Goal: Task Accomplishment & Management: Manage account settings

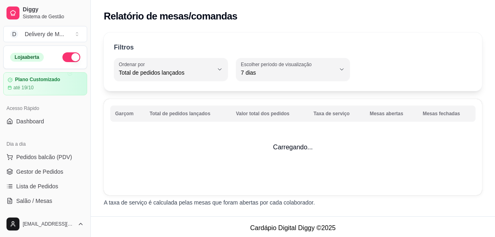
select select "TOTAL_OF_ORDERS"
select select "7"
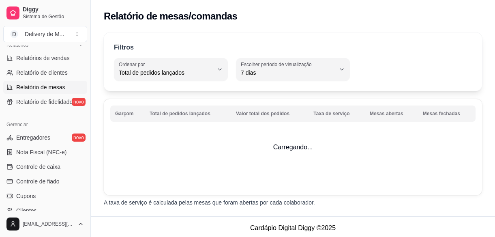
click at [46, 73] on span "Relatório de clientes" at bounding box center [42, 73] width 52 height 8
select select "30"
select select "HIGHEST_TOTAL_SPENT_WITH_ORDERS"
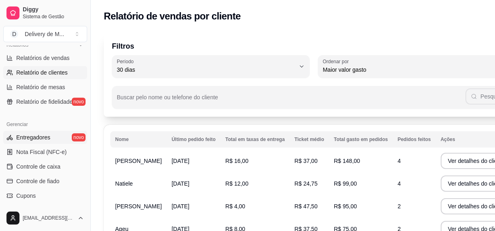
click at [44, 137] on span "Entregadores" at bounding box center [33, 137] width 34 height 8
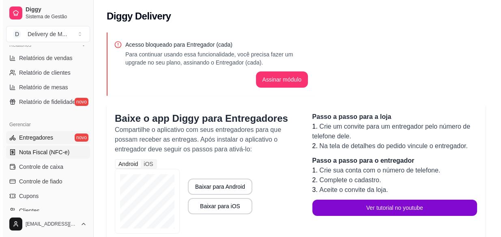
scroll to position [295, 0]
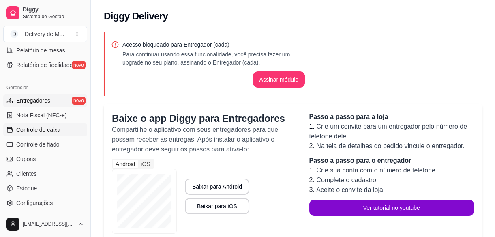
click at [62, 134] on link "Controle de caixa" at bounding box center [45, 129] width 84 height 13
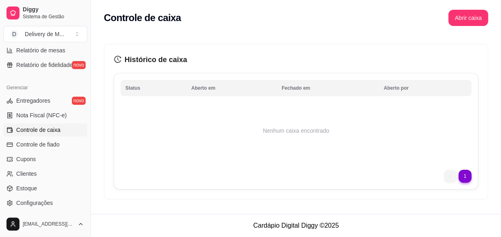
drag, startPoint x: 30, startPoint y: 88, endPoint x: 35, endPoint y: 84, distance: 6.4
click at [35, 85] on div "Gerenciar" at bounding box center [45, 87] width 84 height 13
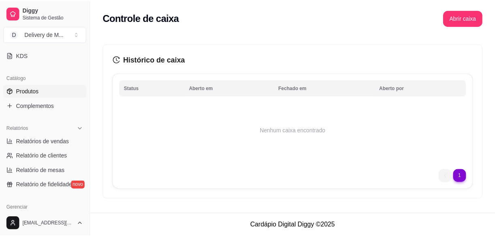
scroll to position [162, 0]
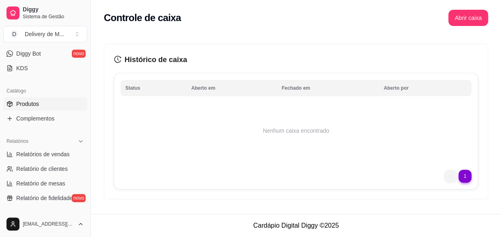
drag, startPoint x: 34, startPoint y: 101, endPoint x: 25, endPoint y: 102, distance: 9.0
click at [25, 102] on span "Produtos" at bounding box center [27, 104] width 23 height 8
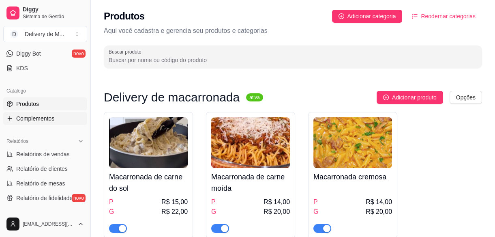
click at [37, 122] on link "Complementos" at bounding box center [45, 118] width 84 height 13
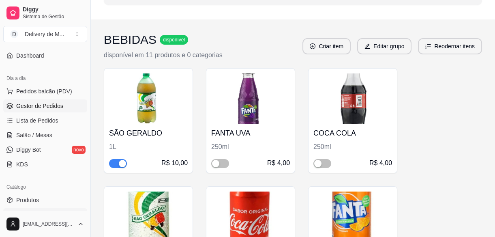
scroll to position [73, 0]
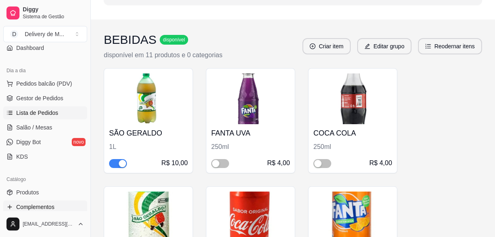
click at [54, 113] on span "Lista de Pedidos" at bounding box center [37, 113] width 42 height 8
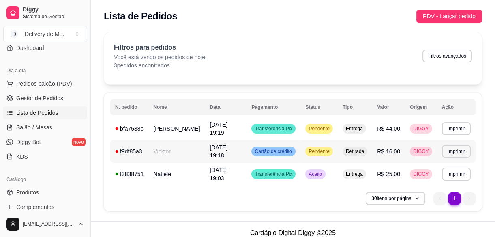
click at [331, 153] on span "Pendente" at bounding box center [319, 151] width 24 height 6
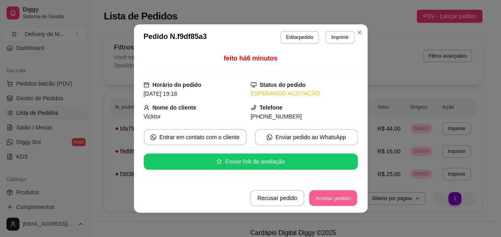
click at [324, 200] on button "Aceitar pedido" at bounding box center [333, 198] width 48 height 16
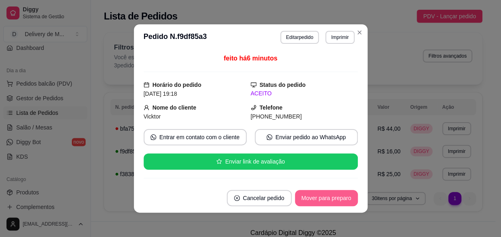
click at [325, 200] on button "Mover para preparo" at bounding box center [326, 198] width 63 height 16
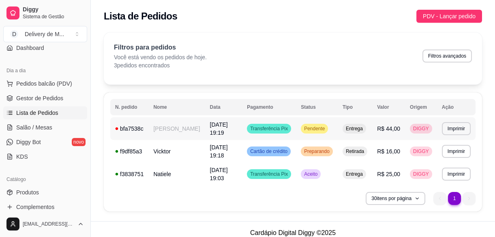
click at [326, 128] on span "Pendente" at bounding box center [315, 128] width 24 height 6
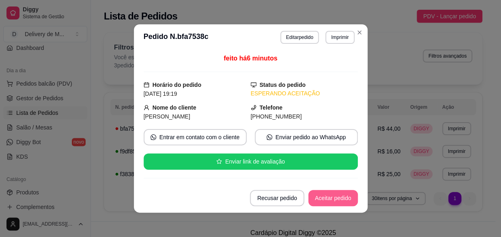
click at [333, 204] on button "Aceitar pedido" at bounding box center [332, 198] width 49 height 16
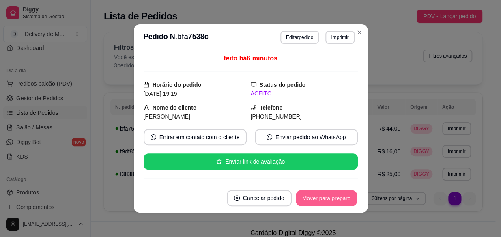
click at [340, 197] on button "Mover para preparo" at bounding box center [326, 198] width 61 height 16
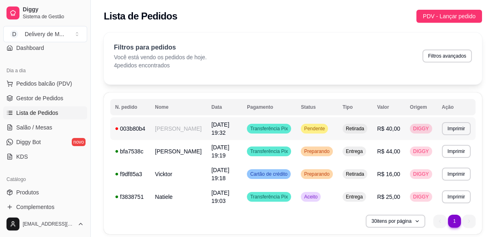
click at [293, 127] on td "Transferência Pix" at bounding box center [269, 128] width 54 height 23
click at [309, 128] on div "Pendente" at bounding box center [314, 129] width 27 height 10
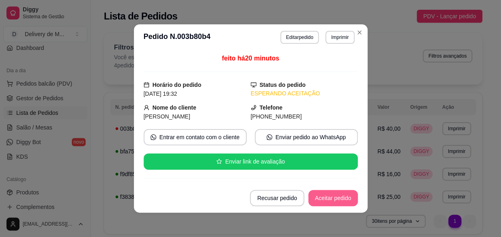
click at [345, 197] on button "Aceitar pedido" at bounding box center [332, 198] width 49 height 16
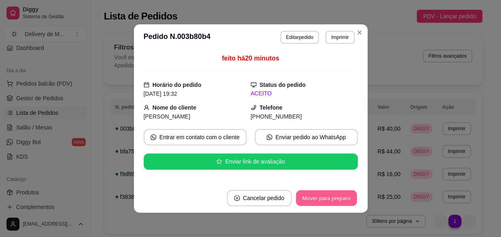
click at [345, 198] on button "Mover para preparo" at bounding box center [326, 198] width 61 height 16
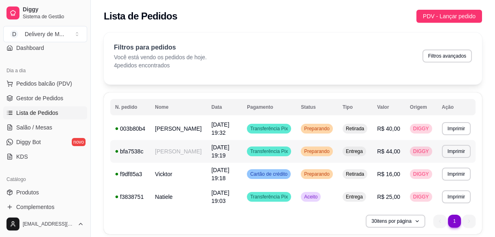
click at [300, 150] on tr "**********" at bounding box center [292, 151] width 365 height 23
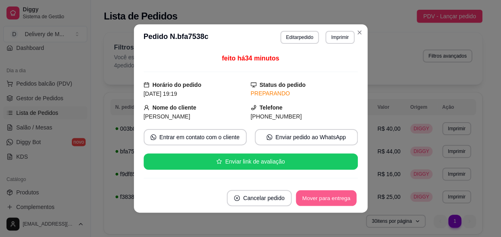
click at [335, 199] on button "Mover para entrega" at bounding box center [326, 198] width 61 height 16
click at [335, 198] on button "Mover para finalizado" at bounding box center [323, 198] width 67 height 16
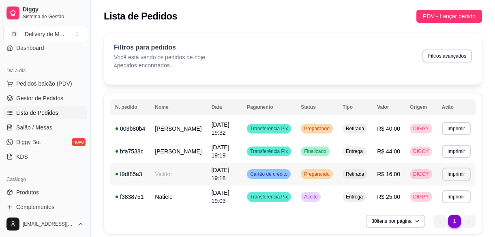
click at [338, 179] on td "Preparando" at bounding box center [317, 174] width 42 height 23
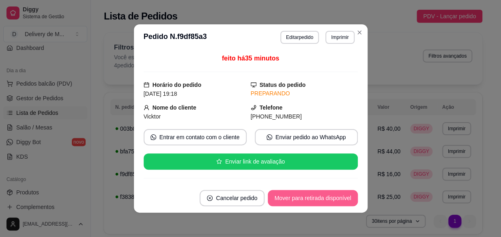
click at [337, 197] on button "Mover para retirada disponível" at bounding box center [313, 198] width 90 height 16
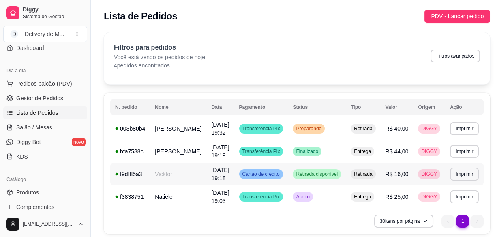
click at [322, 177] on span "Retirada disponível" at bounding box center [316, 174] width 45 height 6
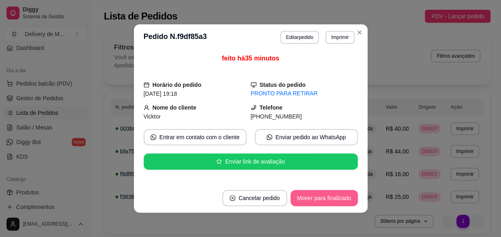
click at [334, 198] on button "Mover para finalizado" at bounding box center [323, 198] width 67 height 16
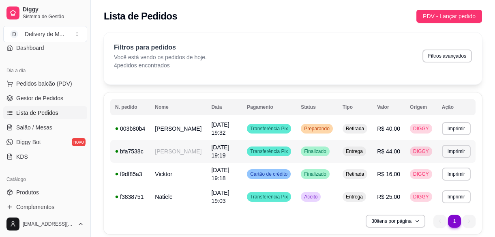
click at [323, 154] on span "Finalizado" at bounding box center [316, 151] width 26 height 6
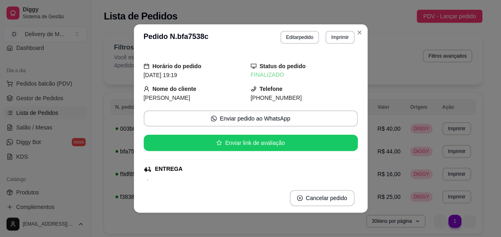
click at [167, 169] on div "ENTREGA" at bounding box center [169, 169] width 28 height 9
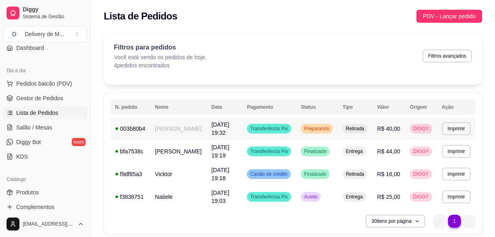
click at [278, 137] on td "Transferência Pix" at bounding box center [269, 128] width 54 height 23
click at [229, 122] on span "[DATE] 19:32" at bounding box center [220, 128] width 18 height 15
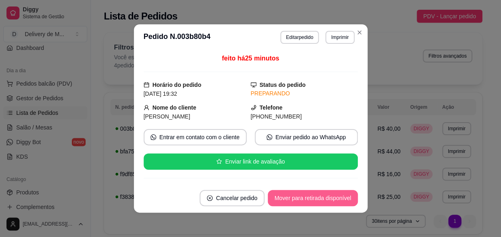
click at [303, 200] on button "Mover para retirada disponível" at bounding box center [313, 198] width 90 height 16
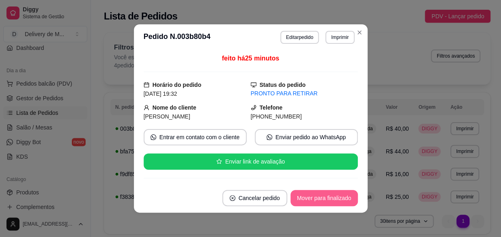
click at [315, 195] on button "Mover para finalizado" at bounding box center [323, 198] width 67 height 16
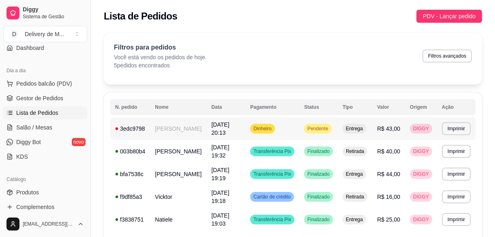
click at [325, 130] on span "Pendente" at bounding box center [318, 128] width 24 height 6
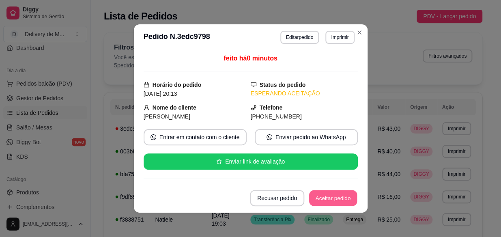
click at [324, 195] on button "Aceitar pedido" at bounding box center [333, 198] width 48 height 16
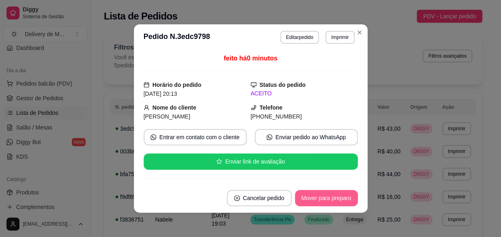
click at [319, 198] on button "Mover para preparo" at bounding box center [326, 198] width 63 height 16
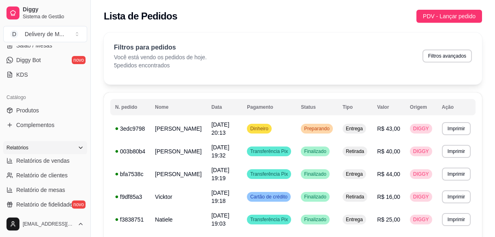
scroll to position [110, 0]
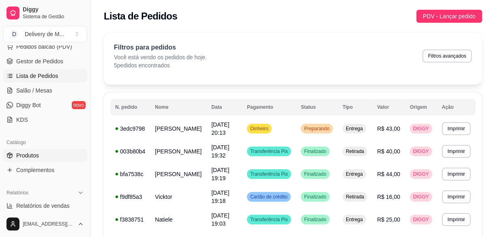
click at [57, 157] on link "Produtos" at bounding box center [45, 155] width 84 height 13
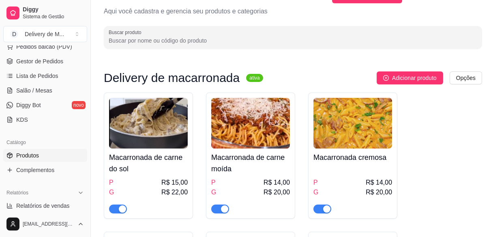
scroll to position [37, 0]
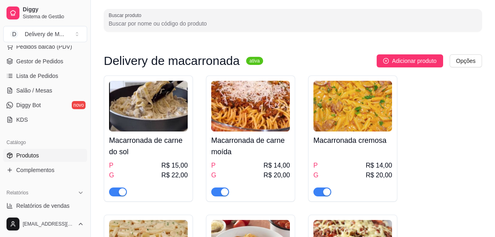
click at [219, 192] on span "button" at bounding box center [220, 191] width 18 height 9
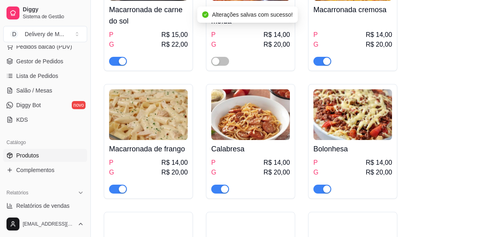
scroll to position [184, 0]
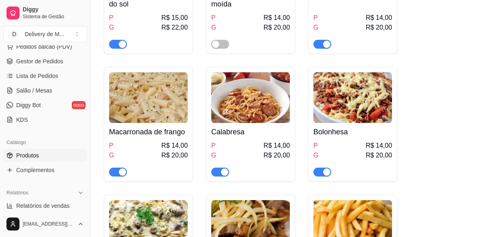
click at [327, 174] on div "button" at bounding box center [326, 171] width 7 height 7
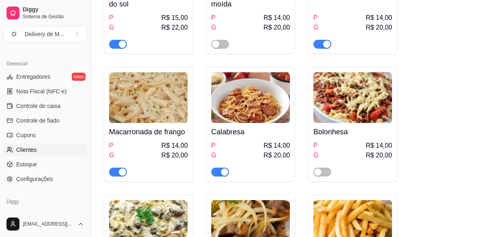
scroll to position [346, 0]
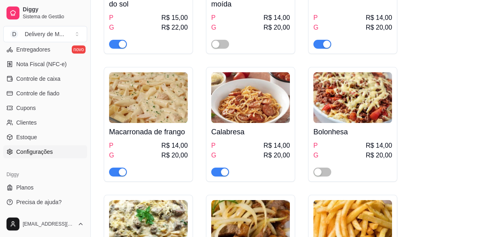
click at [45, 154] on span "Configurações" at bounding box center [34, 152] width 37 height 8
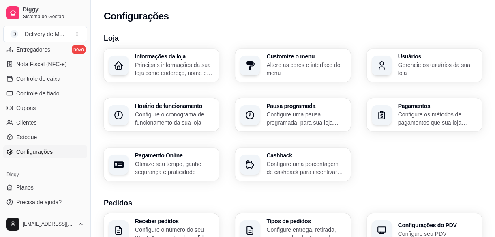
click at [133, 70] on div "Informações da loja Principais informações da sua loja como endereço, nome e ma…" at bounding box center [161, 65] width 115 height 33
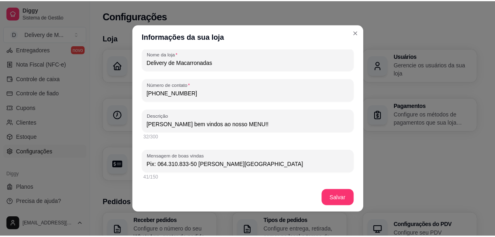
scroll to position [147, 0]
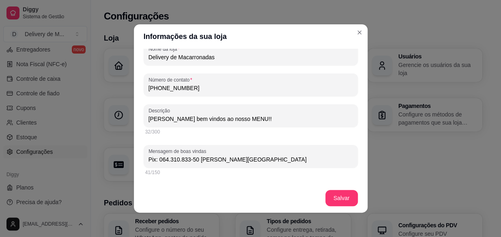
drag, startPoint x: 267, startPoint y: 162, endPoint x: 142, endPoint y: 161, distance: 124.9
click at [144, 161] on div "Mensagem de boas vindas Pix: 064.310.833-50 [PERSON_NAME][GEOGRAPHIC_DATA]" at bounding box center [251, 156] width 214 height 23
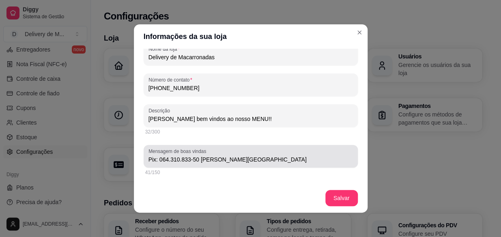
click at [247, 160] on input "Pix: 064.310.833-50 [PERSON_NAME][GEOGRAPHIC_DATA]" at bounding box center [250, 159] width 204 height 8
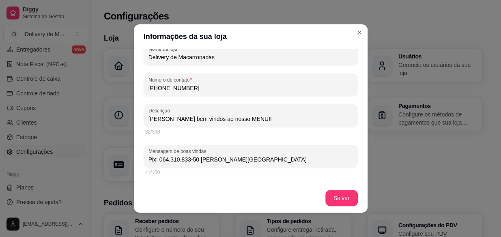
drag, startPoint x: 253, startPoint y: 159, endPoint x: 158, endPoint y: 155, distance: 95.0
click at [150, 155] on input "Pix: 064.310.833-50 [PERSON_NAME][GEOGRAPHIC_DATA]" at bounding box center [250, 159] width 204 height 8
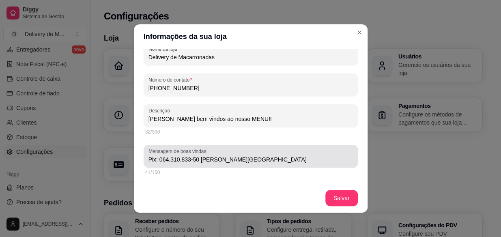
drag, startPoint x: 143, startPoint y: 160, endPoint x: 231, endPoint y: 162, distance: 88.5
click at [213, 159] on div "Mensagem de boas vindas Pix: 064.310.833-50 [PERSON_NAME][GEOGRAPHIC_DATA]" at bounding box center [251, 156] width 214 height 23
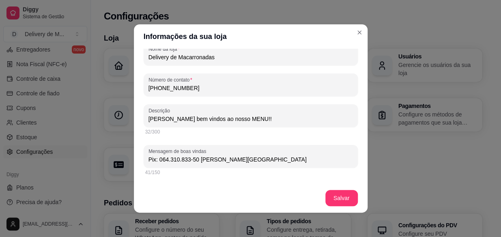
click at [269, 160] on input "Pix: 064.310.833-50 [PERSON_NAME][GEOGRAPHIC_DATA]" at bounding box center [250, 159] width 204 height 8
drag, startPoint x: 264, startPoint y: 159, endPoint x: 146, endPoint y: 163, distance: 118.1
click at [148, 163] on div "Pix: 064.310.833-50 [PERSON_NAME][GEOGRAPHIC_DATA]" at bounding box center [250, 156] width 204 height 16
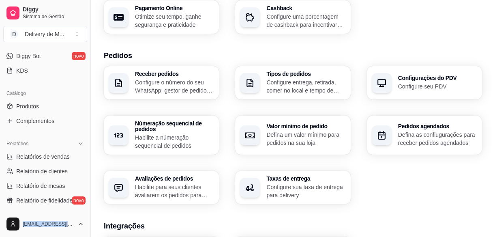
drag, startPoint x: 85, startPoint y: 178, endPoint x: 90, endPoint y: 126, distance: 52.5
click at [90, 126] on div "Diggy Sistema de Gestão D Delivery de M ... Loja aberta Plano Customizado até 1…" at bounding box center [45, 118] width 90 height 237
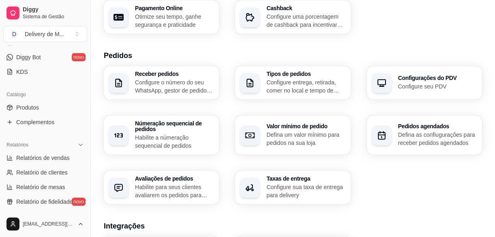
drag, startPoint x: 90, startPoint y: 126, endPoint x: 47, endPoint y: 100, distance: 50.2
click at [47, 100] on div "Catálogo" at bounding box center [45, 94] width 84 height 13
click at [47, 102] on link "Produtos" at bounding box center [45, 107] width 84 height 13
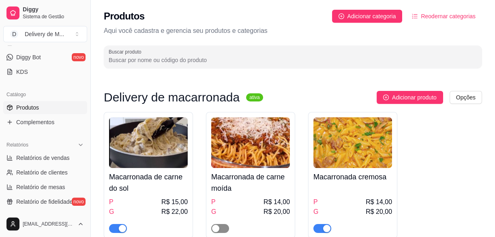
click at [217, 226] on div "button" at bounding box center [215, 228] width 7 height 7
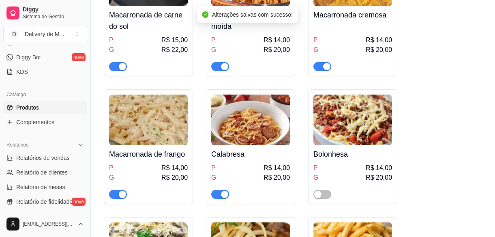
scroll to position [184, 0]
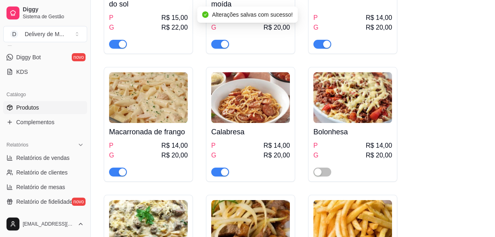
drag, startPoint x: 326, startPoint y: 175, endPoint x: 322, endPoint y: 177, distance: 4.5
click at [326, 176] on span "button" at bounding box center [323, 172] width 18 height 9
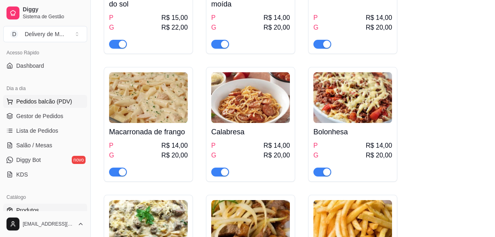
scroll to position [48, 0]
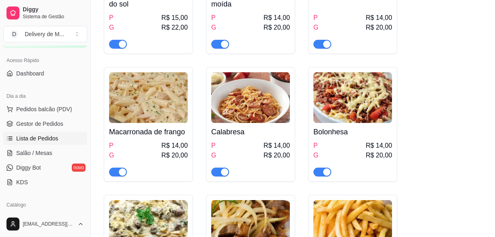
click at [45, 134] on span "Lista de Pedidos" at bounding box center [37, 138] width 42 height 8
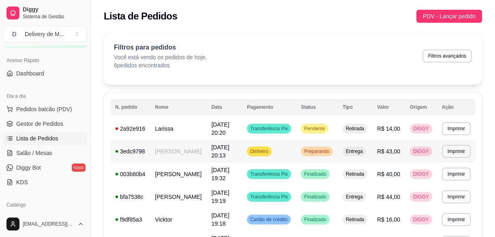
click at [319, 143] on td "Preparando" at bounding box center [317, 151] width 42 height 23
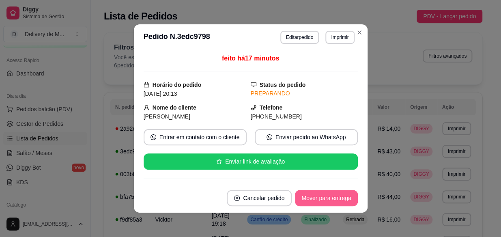
click at [334, 202] on button "Mover para entrega" at bounding box center [326, 198] width 62 height 16
click at [328, 194] on button "Mover para finalizado" at bounding box center [323, 198] width 67 height 16
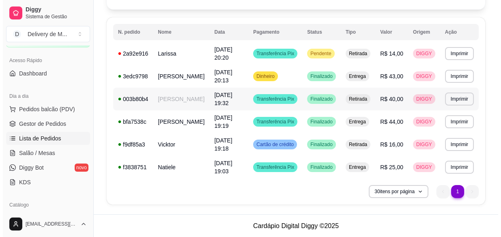
scroll to position [75, 0]
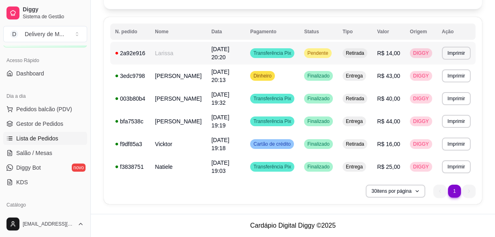
click at [355, 45] on td "Retirada" at bounding box center [355, 53] width 34 height 23
click at [386, 54] on span "R$ 14,00" at bounding box center [388, 53] width 23 height 6
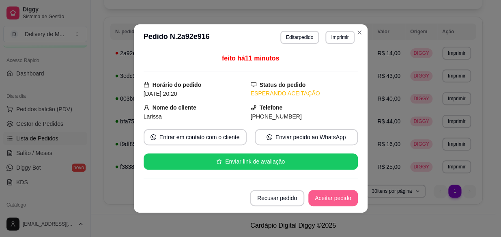
click at [343, 196] on button "Aceitar pedido" at bounding box center [332, 198] width 49 height 16
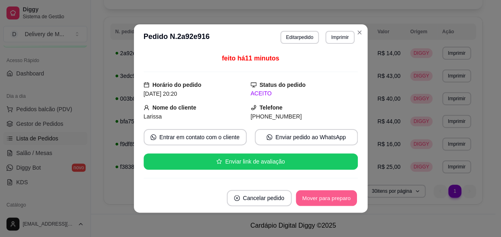
click at [340, 198] on button "Mover para preparo" at bounding box center [326, 198] width 61 height 16
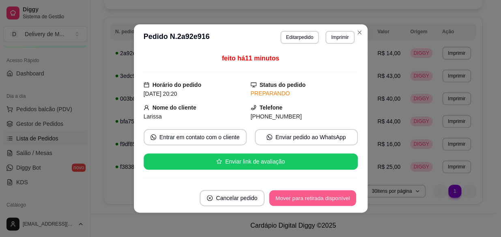
click at [340, 198] on button "Mover para retirada disponível" at bounding box center [312, 198] width 87 height 16
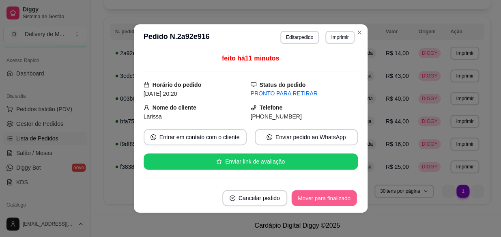
click at [335, 198] on button "Mover para finalizado" at bounding box center [323, 198] width 65 height 16
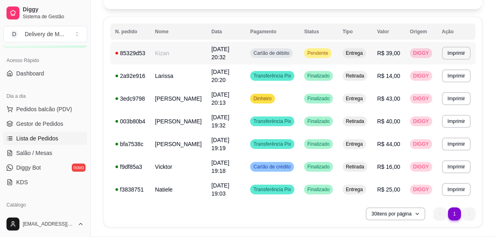
click at [330, 56] on span "Pendente" at bounding box center [318, 53] width 24 height 6
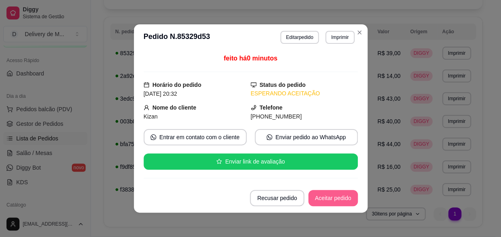
click at [325, 196] on button "Aceitar pedido" at bounding box center [332, 198] width 49 height 16
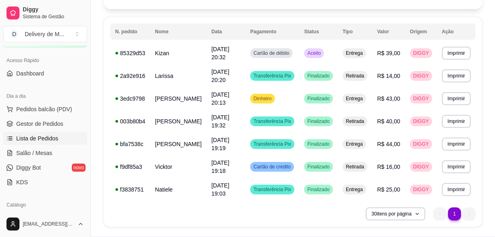
click at [65, 116] on ul "Pedidos balcão (PDV) Gestor de Pedidos Lista de Pedidos Salão / Mesas Diggy Bot…" at bounding box center [45, 146] width 84 height 86
click at [64, 107] on span "Pedidos balcão (PDV)" at bounding box center [44, 109] width 56 height 8
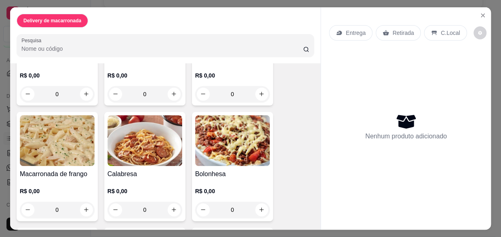
scroll to position [147, 0]
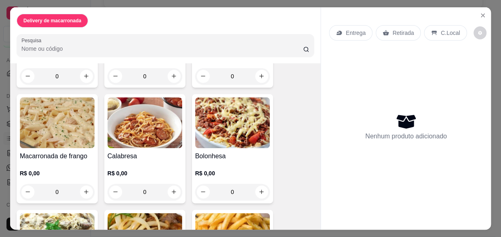
click at [158, 135] on img at bounding box center [144, 122] width 75 height 51
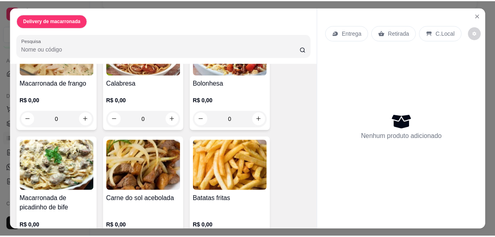
scroll to position [221, 0]
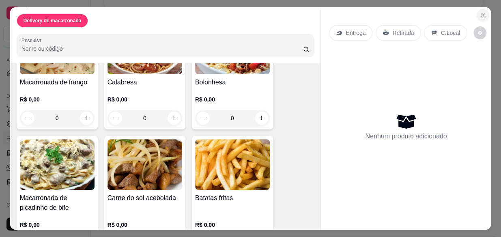
click at [480, 15] on icon "Close" at bounding box center [482, 15] width 6 height 6
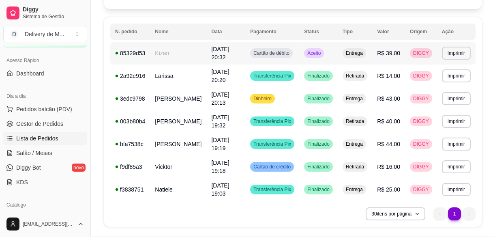
click at [322, 53] on span "Aceito" at bounding box center [314, 53] width 17 height 6
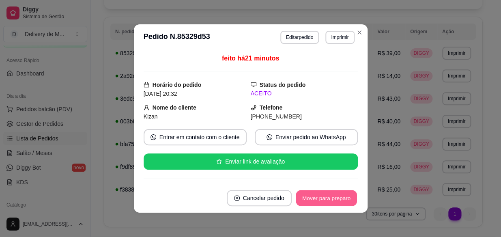
click at [333, 199] on button "Mover para preparo" at bounding box center [326, 198] width 61 height 16
click at [314, 200] on button "Mover para entrega" at bounding box center [326, 198] width 61 height 16
click at [334, 195] on button "Mover para finalizado" at bounding box center [323, 198] width 67 height 16
